Goal: Task Accomplishment & Management: Manage account settings

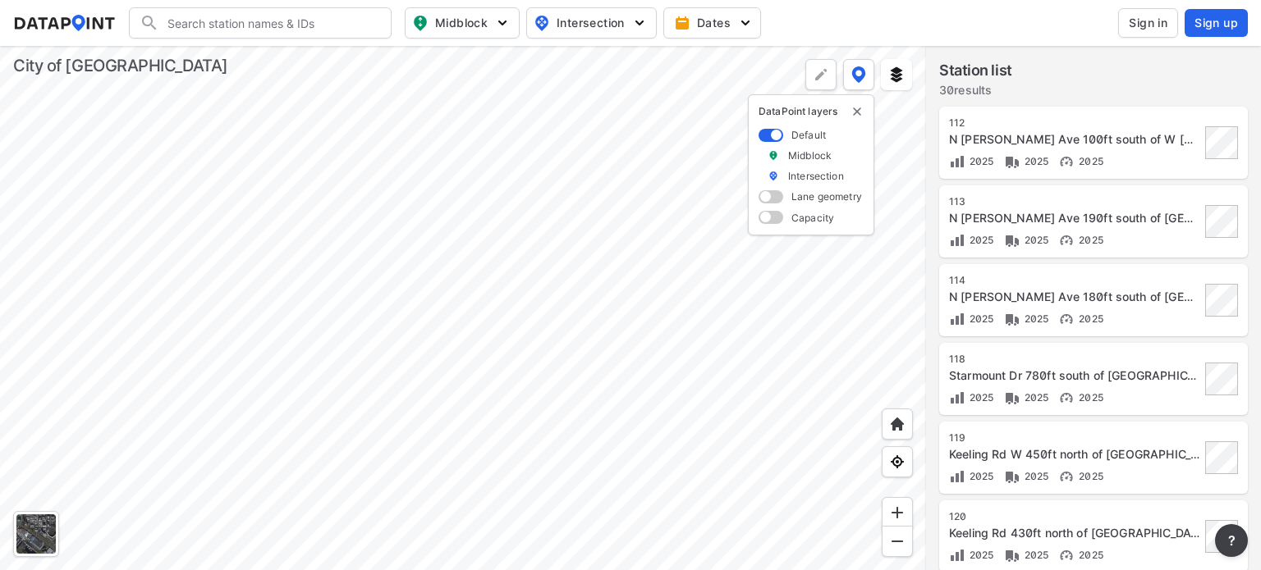
click at [1144, 18] on span "Sign in" at bounding box center [1148, 23] width 39 height 16
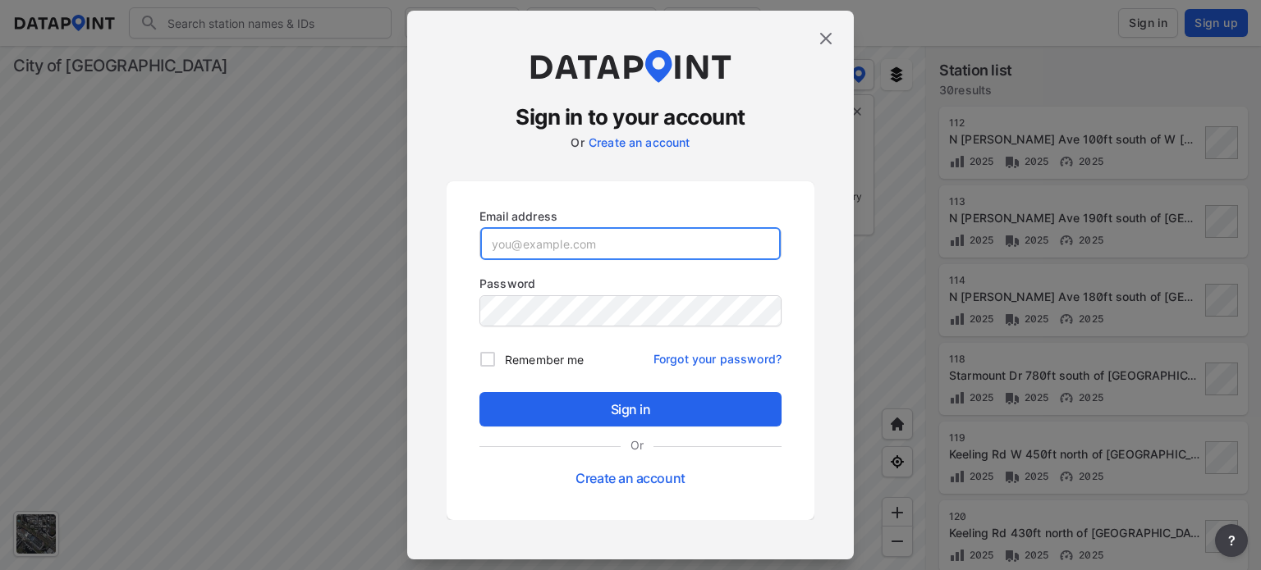
type input "[PERSON_NAME][EMAIL_ADDRESS][PERSON_NAME][DOMAIN_NAME]"
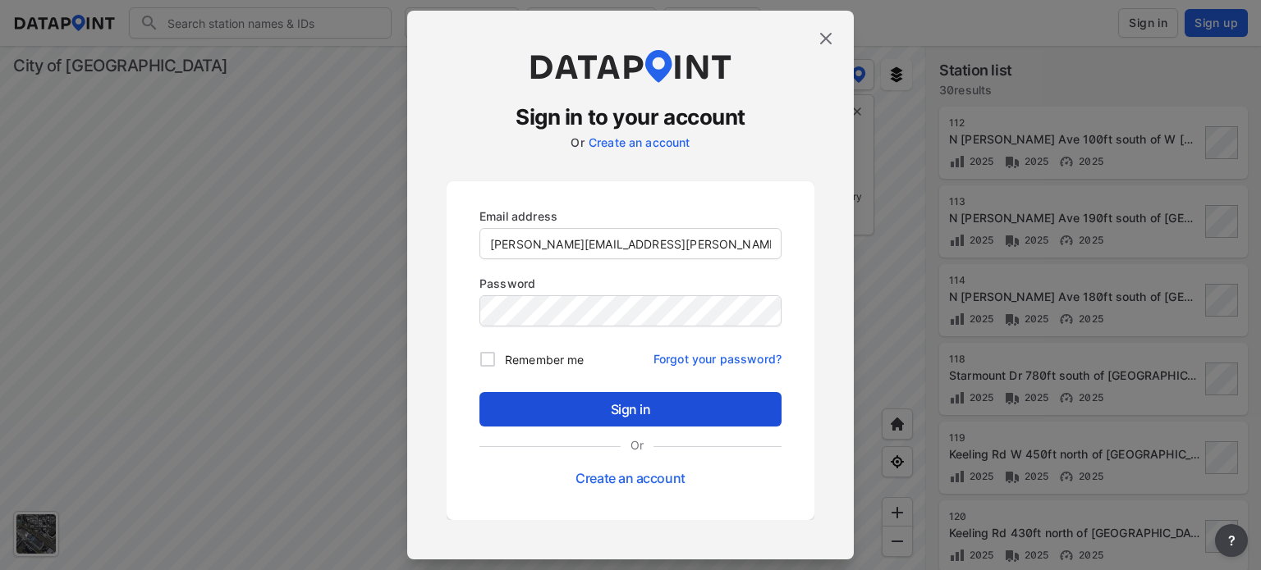
click at [564, 409] on span "Sign in" at bounding box center [630, 410] width 276 height 20
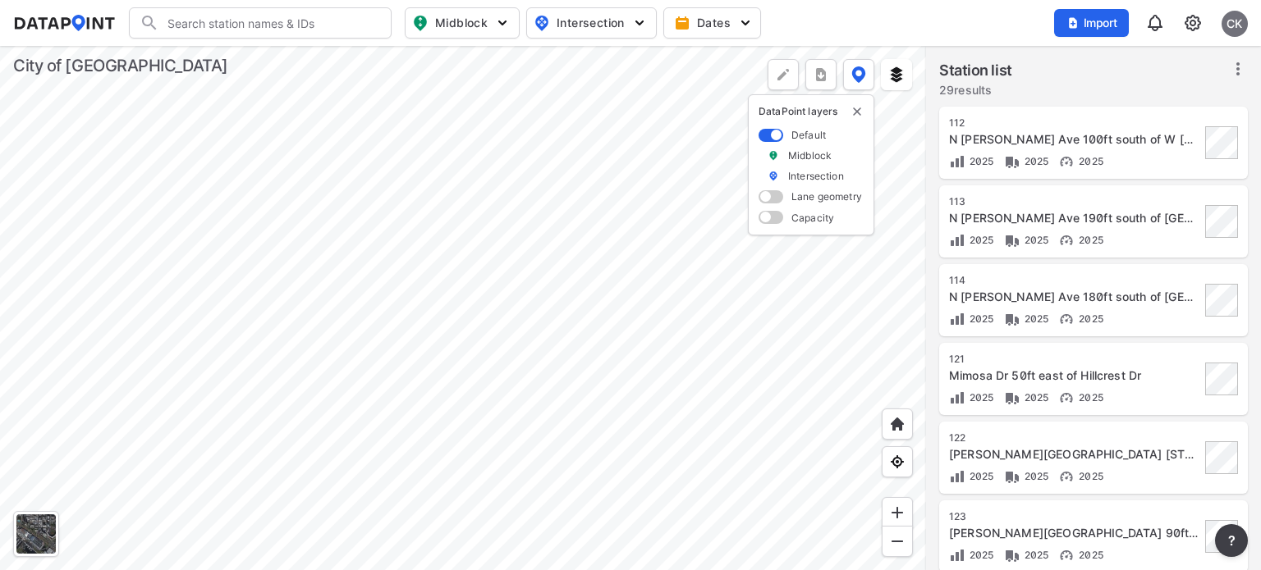
click at [735, 344] on div at bounding box center [463, 308] width 926 height 524
click at [766, 354] on div at bounding box center [463, 308] width 926 height 524
click at [856, 117] on img "delete" at bounding box center [856, 111] width 13 height 13
